Goal: Use online tool/utility: Utilize a website feature to perform a specific function

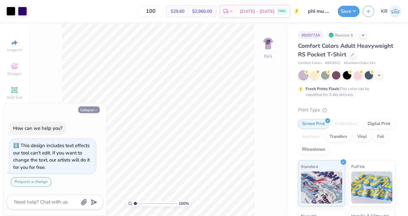
click at [92, 111] on button "Collapse" at bounding box center [89, 110] width 22 height 7
type textarea "x"
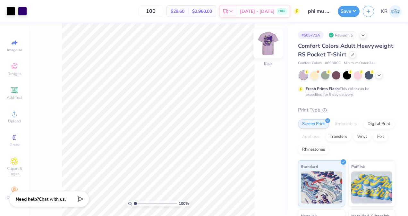
click at [268, 50] on img at bounding box center [268, 44] width 26 height 26
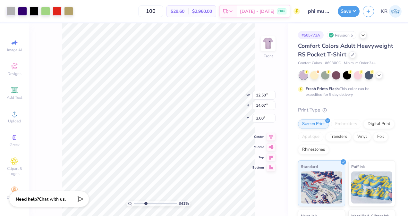
type input "3.41221724111233"
type input "0.21"
type input "0.50"
type input "5.97"
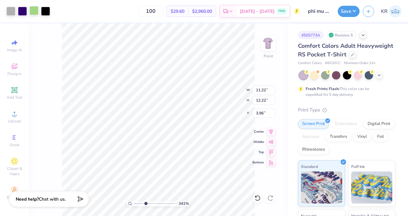
click at [36, 12] on div at bounding box center [34, 10] width 9 height 9
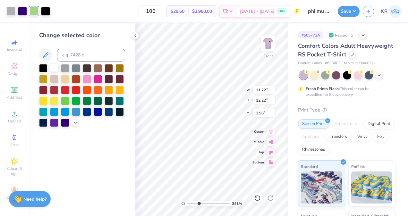
click at [56, 70] on div at bounding box center [54, 68] width 8 height 8
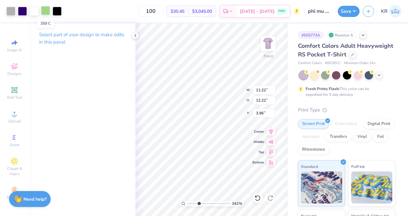
click at [49, 10] on div at bounding box center [45, 10] width 9 height 9
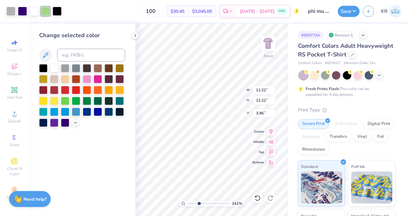
click at [53, 65] on div at bounding box center [54, 68] width 8 height 8
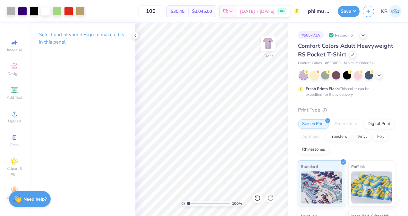
drag, startPoint x: 196, startPoint y: 204, endPoint x: 180, endPoint y: 204, distance: 16.7
type input "1"
click at [187, 204] on input "range" at bounding box center [208, 204] width 43 height 6
click at [352, 9] on button "Save" at bounding box center [349, 10] width 22 height 11
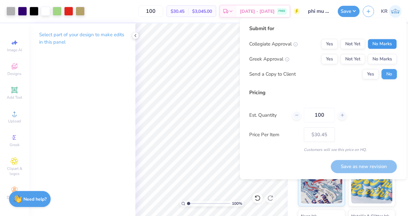
click at [382, 43] on button "No Marks" at bounding box center [382, 44] width 29 height 10
click at [332, 58] on button "Yes" at bounding box center [329, 59] width 17 height 10
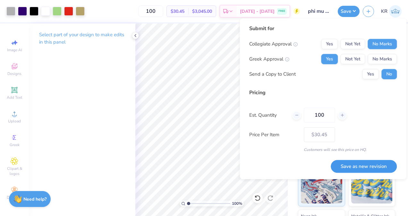
click at [349, 167] on button "Save as new revision" at bounding box center [364, 166] width 66 height 13
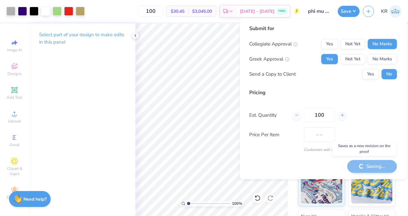
type input "$30.45"
